Goal: Task Accomplishment & Management: Manage account settings

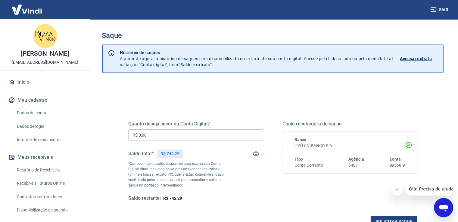
click at [166, 133] on input "R$ 0,00" at bounding box center [195, 134] width 135 height 11
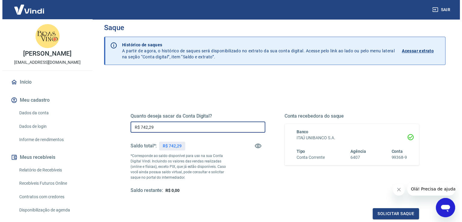
scroll to position [20, 0]
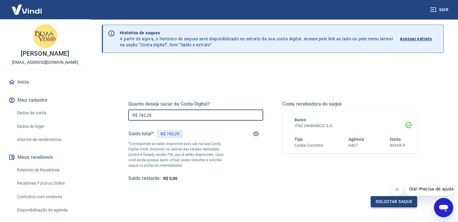
type input "R$ 742,29"
click at [379, 201] on button "Solicitar saque" at bounding box center [393, 201] width 46 height 11
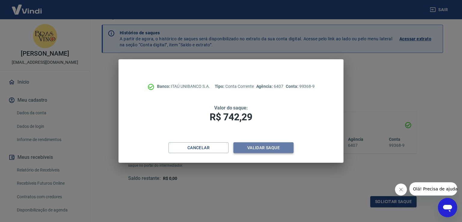
click at [252, 151] on button "Validar saque" at bounding box center [263, 147] width 60 height 11
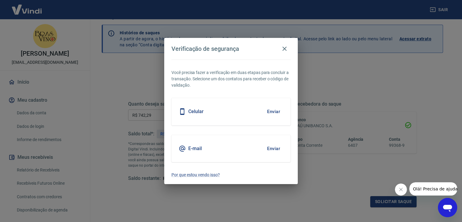
click at [273, 148] on button "Enviar" at bounding box center [274, 148] width 20 height 13
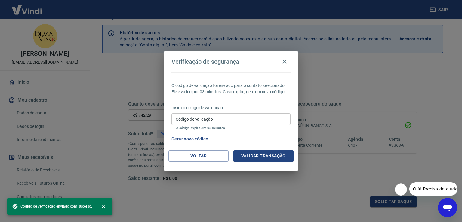
click at [214, 122] on input "Código de validação" at bounding box center [230, 118] width 119 height 11
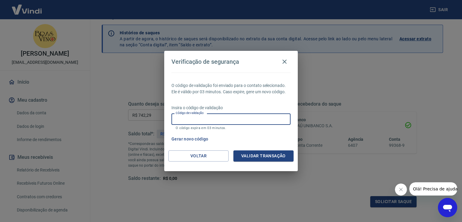
paste input "371900"
type input "371900"
click at [274, 154] on button "Validar transação" at bounding box center [263, 155] width 60 height 11
